Goal: Task Accomplishment & Management: Use online tool/utility

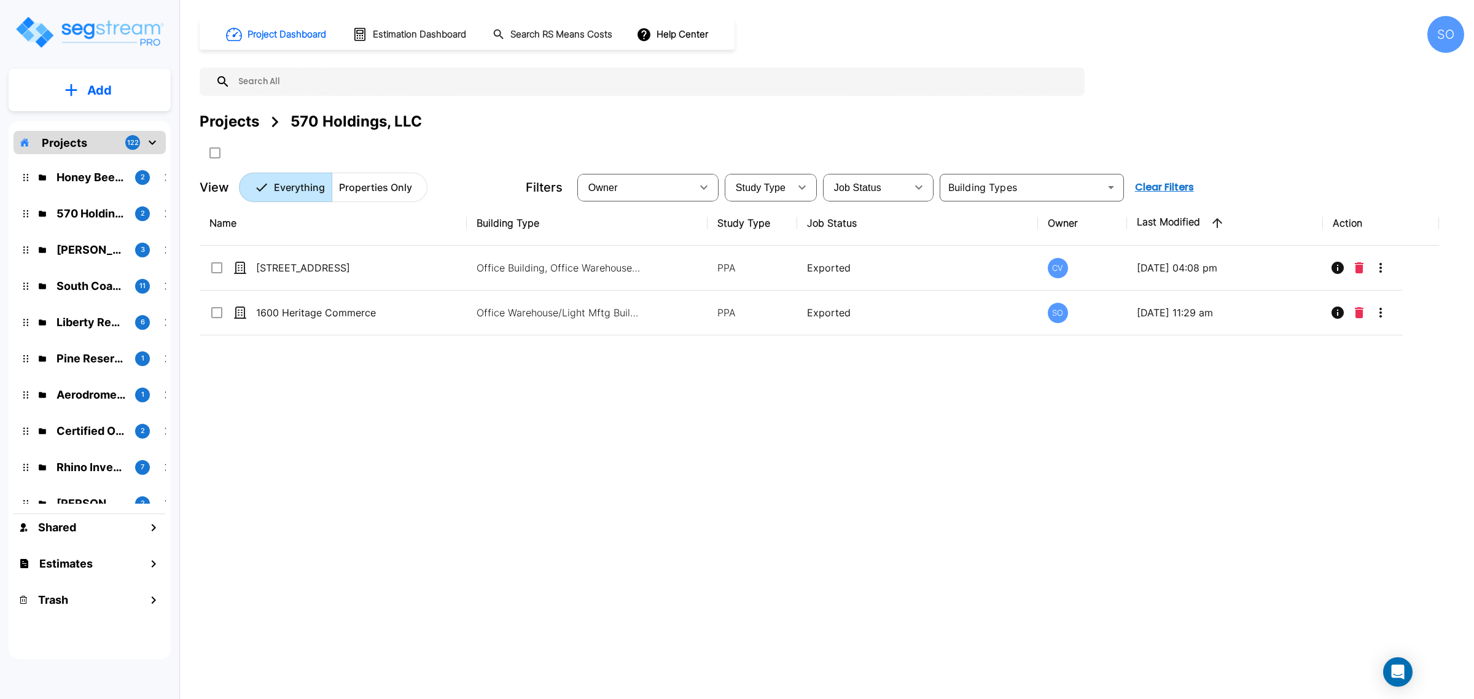
click at [75, 314] on p "Liberty Real Properties, LLC" at bounding box center [90, 322] width 69 height 17
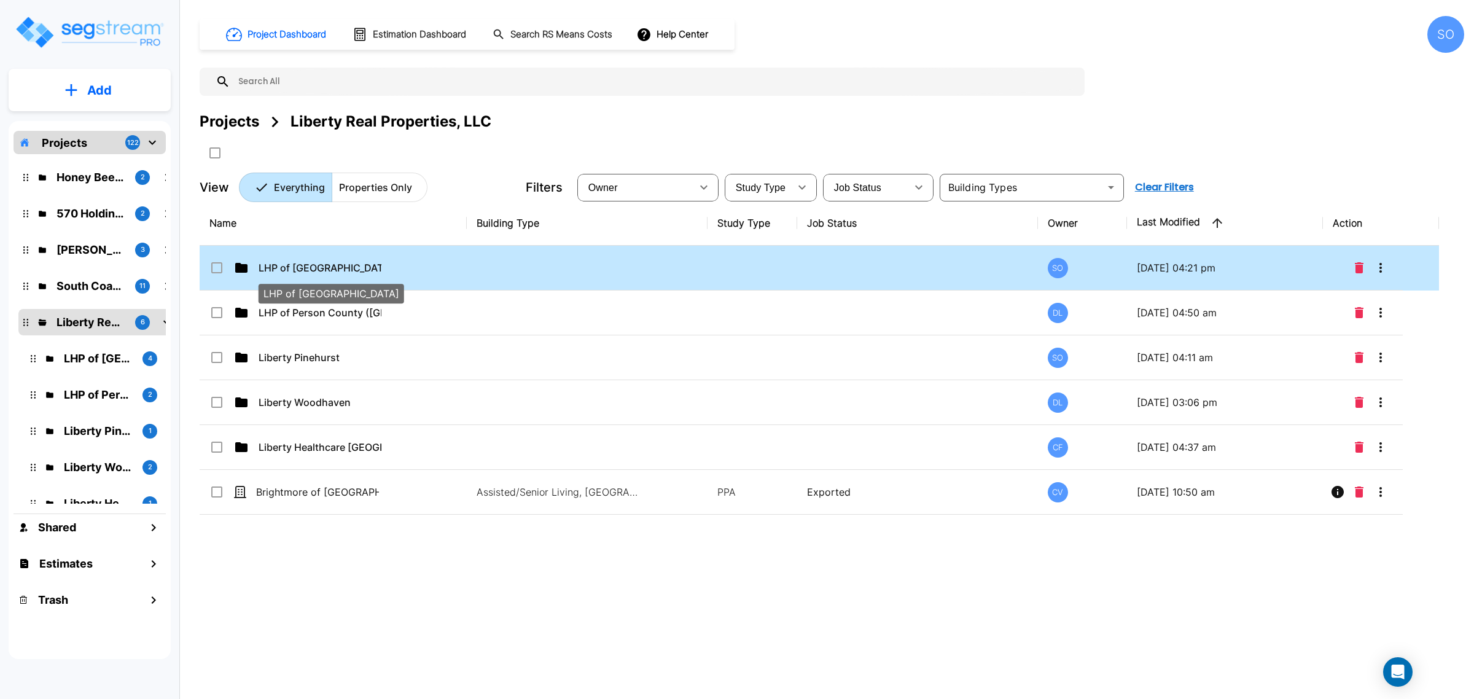
click at [329, 267] on p "LHP of [GEOGRAPHIC_DATA]" at bounding box center [319, 267] width 123 height 15
checkbox input "true"
click at [311, 273] on p "LHP of [GEOGRAPHIC_DATA]" at bounding box center [319, 267] width 123 height 15
click at [311, 273] on p "LHP of Haywood County" at bounding box center [319, 267] width 123 height 15
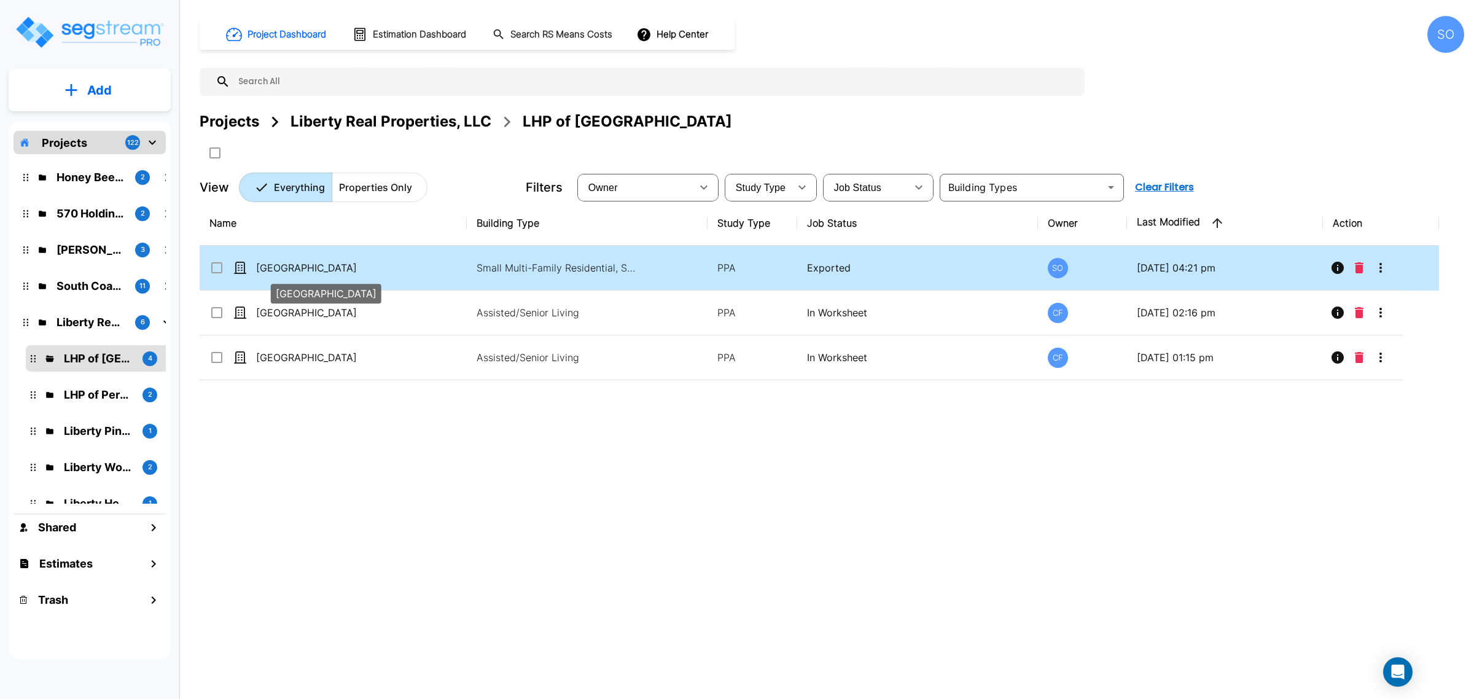
click at [279, 274] on p "[GEOGRAPHIC_DATA]" at bounding box center [317, 267] width 123 height 15
checkbox input "true"
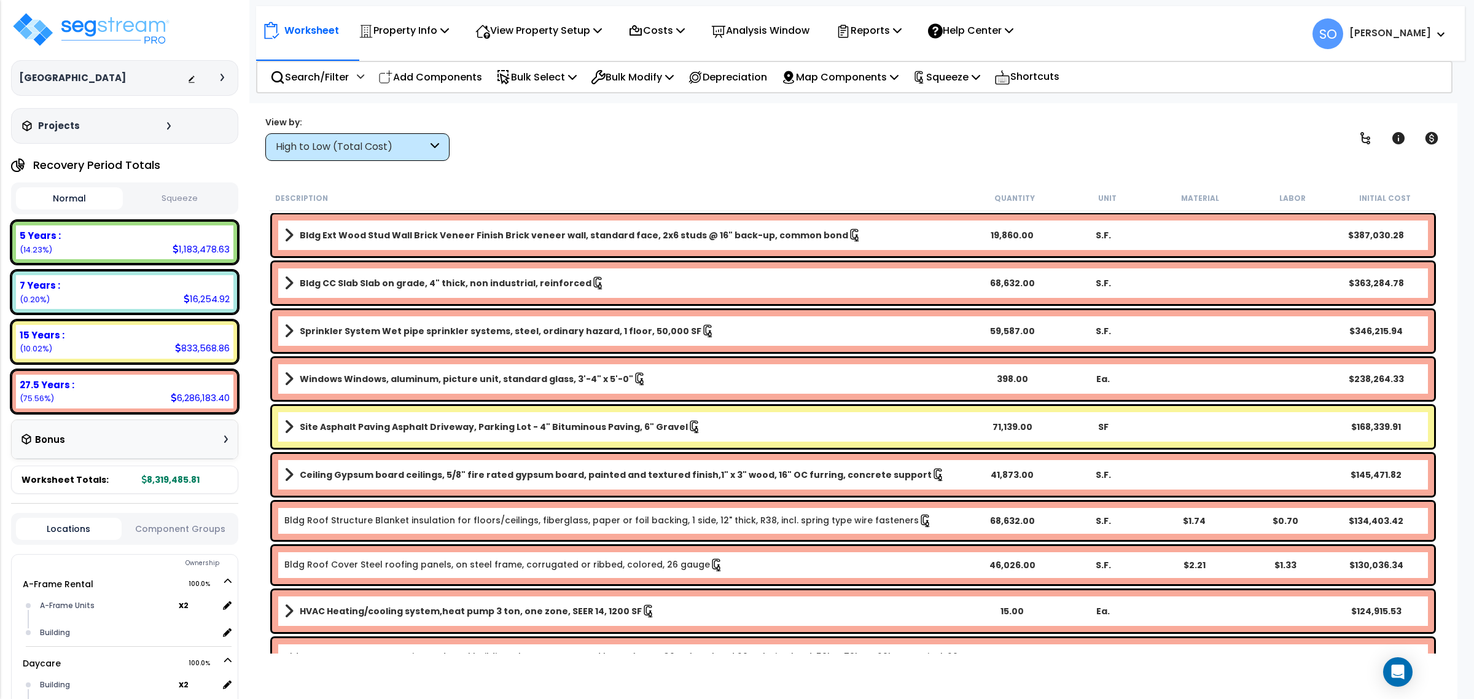
scroll to position [307, 0]
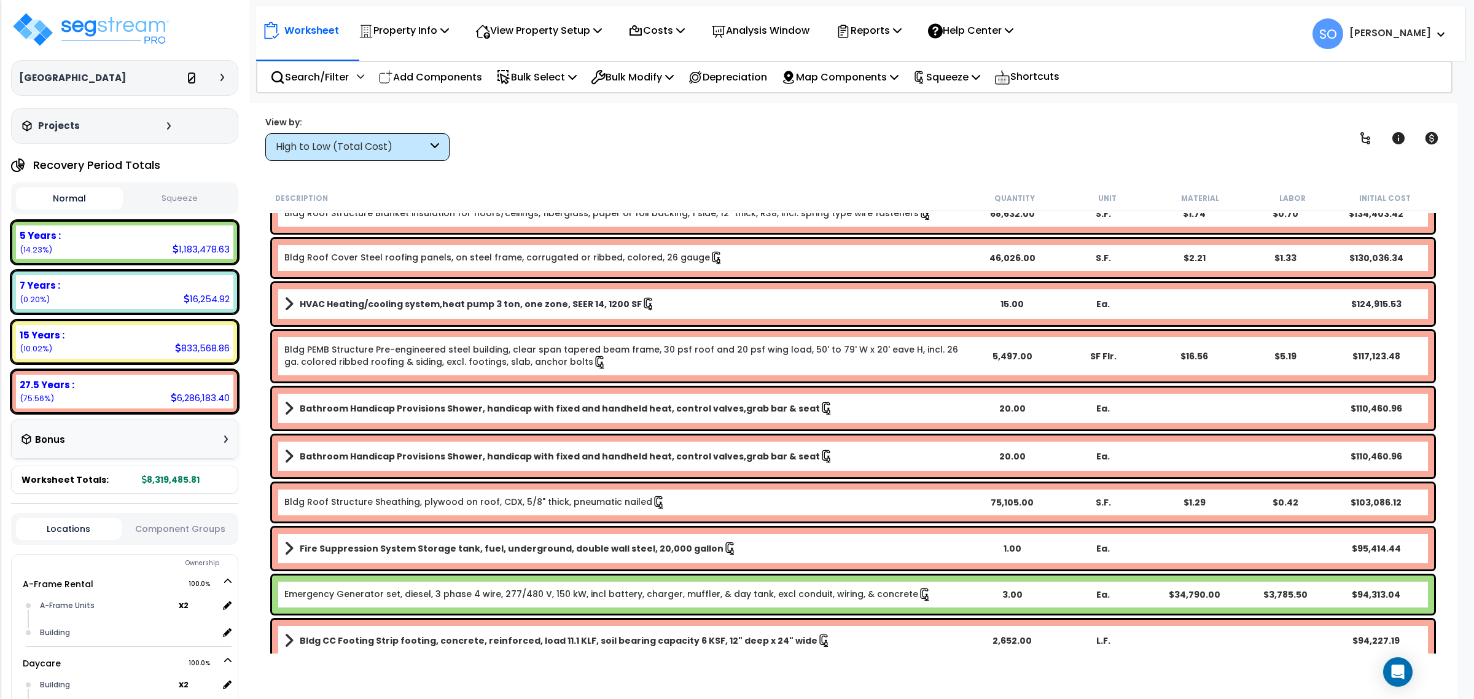
click at [194, 74] on link at bounding box center [191, 78] width 9 height 12
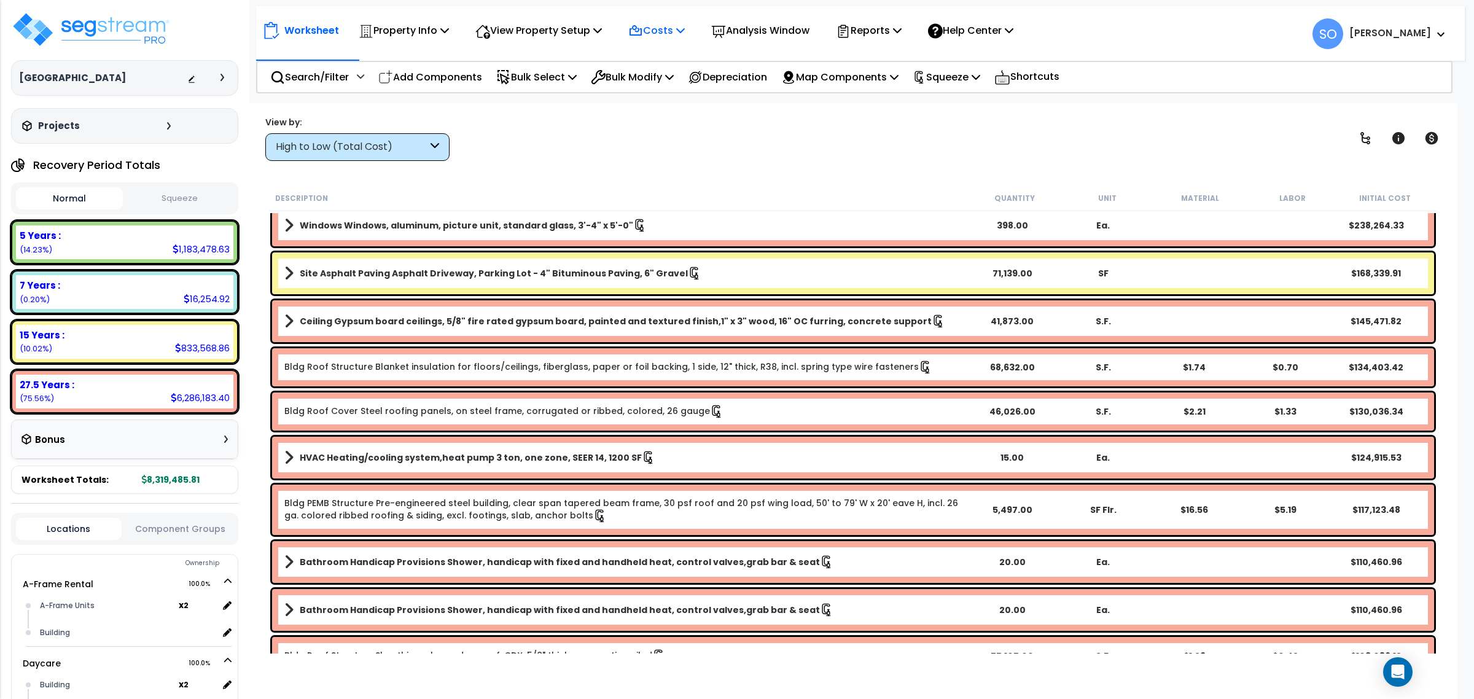
click at [671, 31] on p "Costs" at bounding box center [656, 30] width 56 height 17
click at [866, 28] on p "Reports" at bounding box center [869, 30] width 66 height 17
click at [448, 31] on icon at bounding box center [444, 30] width 9 height 10
click at [614, 166] on div "Worksheet Property Info Property Setup Add Property Unit Template property Clon…" at bounding box center [853, 452] width 1208 height 699
click at [980, 72] on icon at bounding box center [975, 77] width 9 height 10
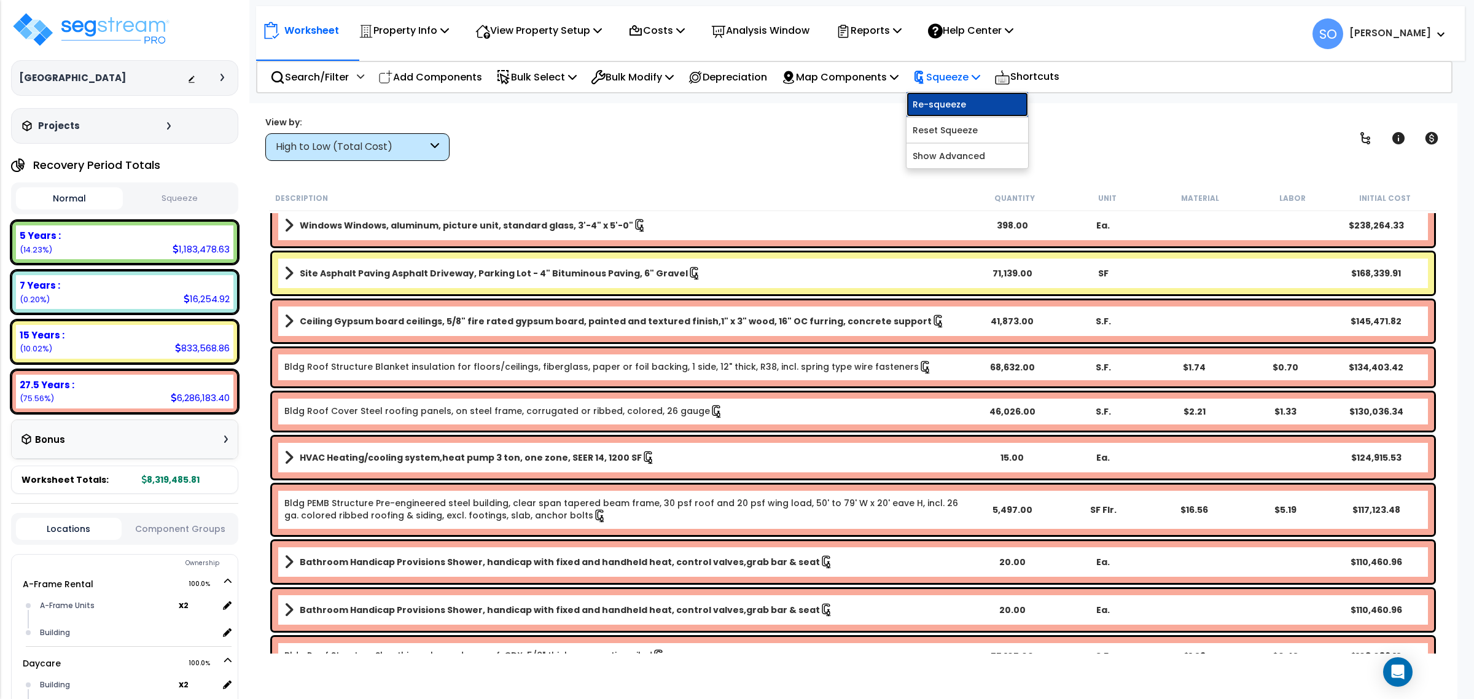
click at [972, 104] on link "Re-squeeze" at bounding box center [967, 104] width 122 height 25
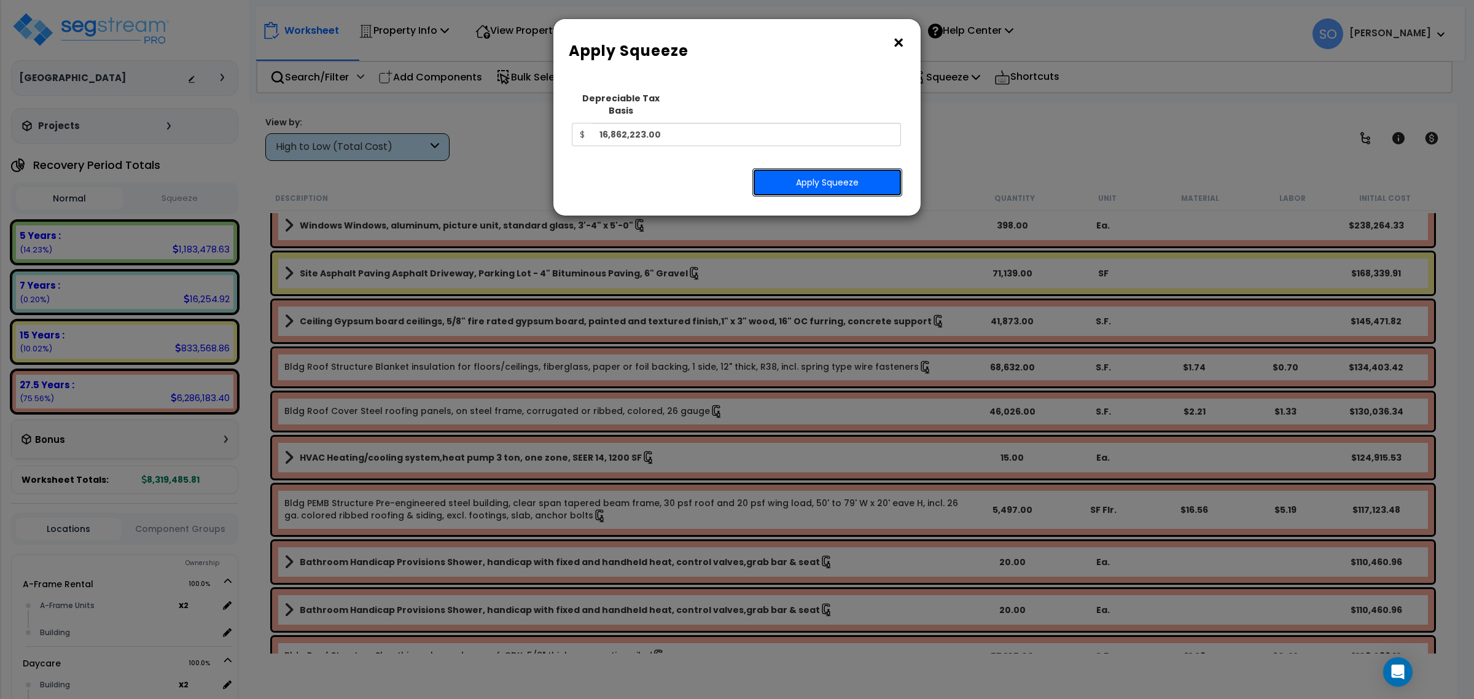
click at [873, 173] on button "Apply Squeeze" at bounding box center [827, 182] width 150 height 28
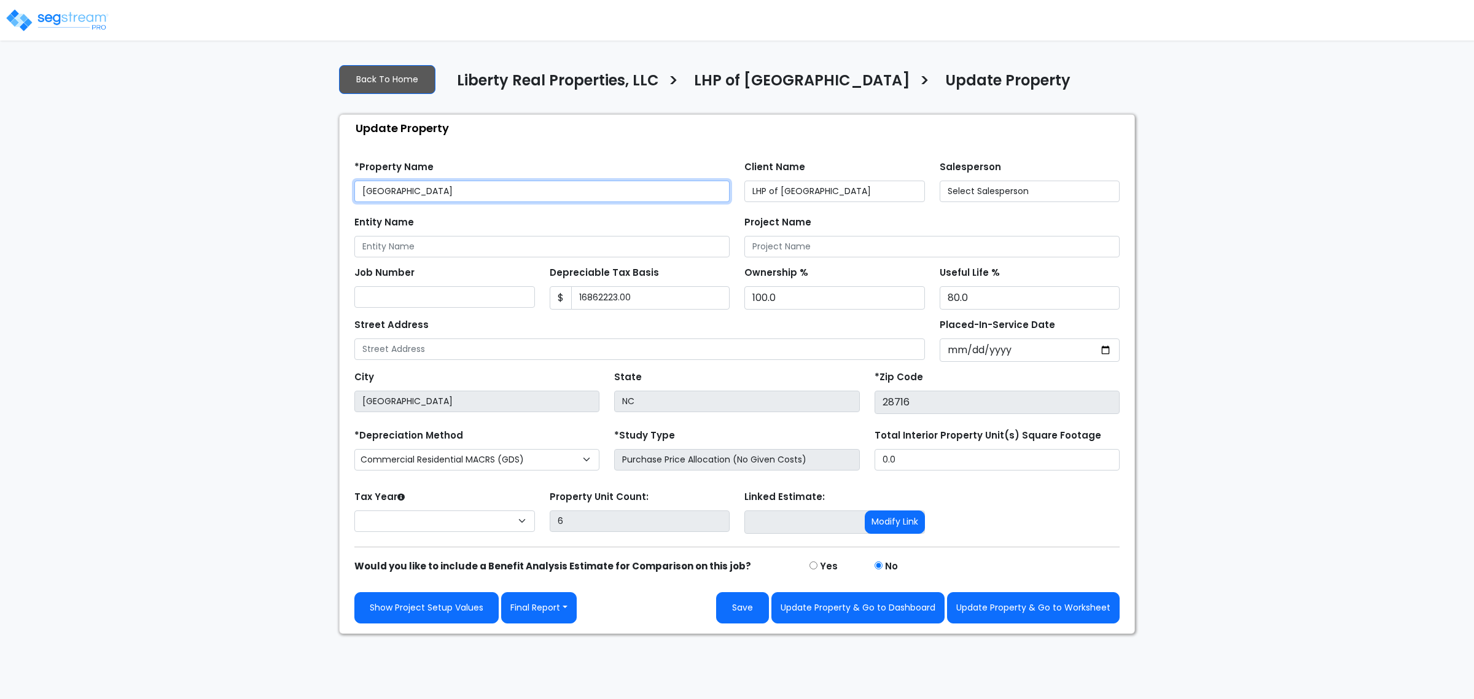
type input "16,862,223.00"
select select "2024"
